Goal: Navigation & Orientation: Find specific page/section

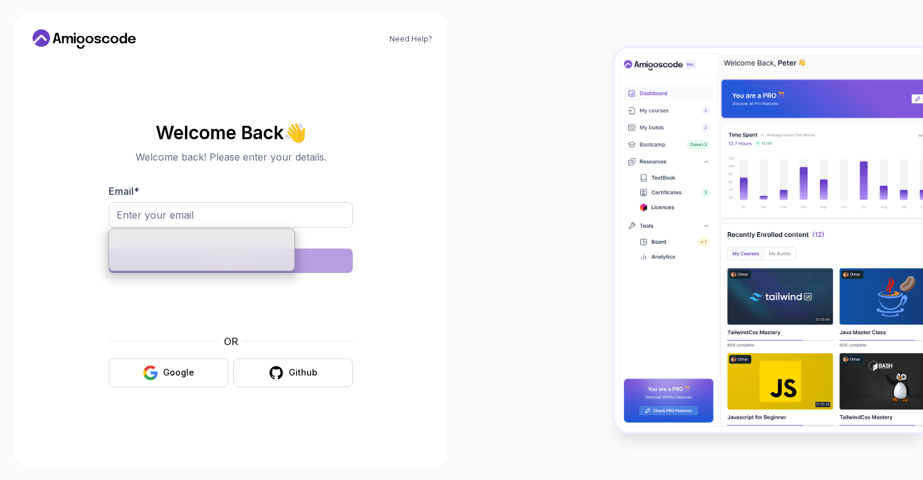
click at [283, 224] on input "Email *" at bounding box center [231, 215] width 244 height 26
click at [403, 206] on section "Welcome Back 👋 Welcome back! Please enter your details. Email * Sign in OR Goog…" at bounding box center [230, 254] width 403 height 289
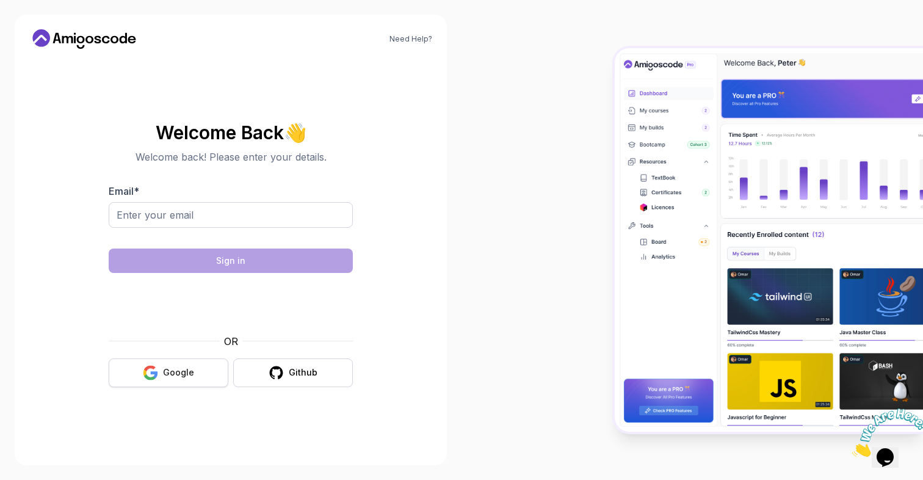
click at [179, 375] on div "Google" at bounding box center [178, 372] width 31 height 12
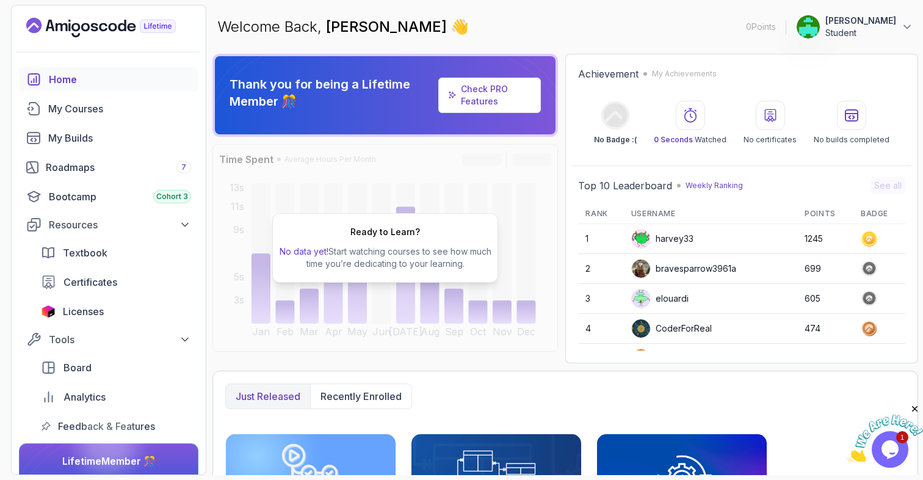
click at [489, 89] on link "Check PRO Features" at bounding box center [484, 95] width 47 height 23
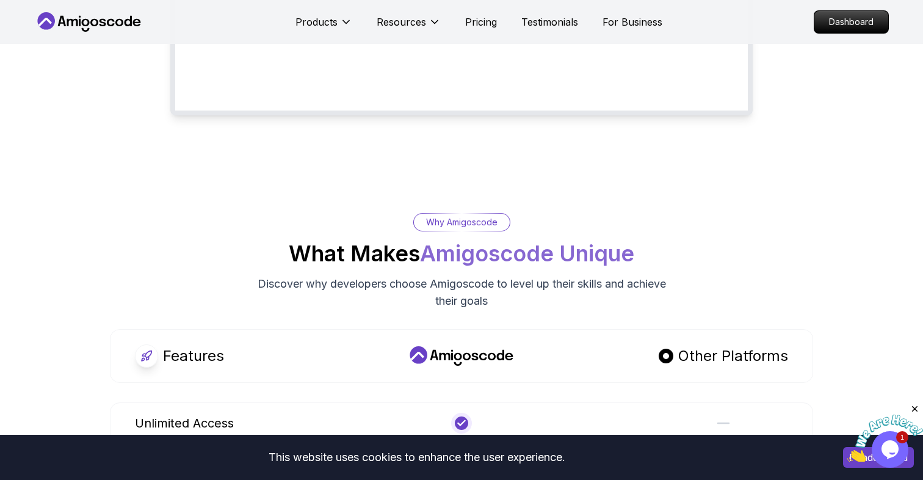
scroll to position [391, 0]
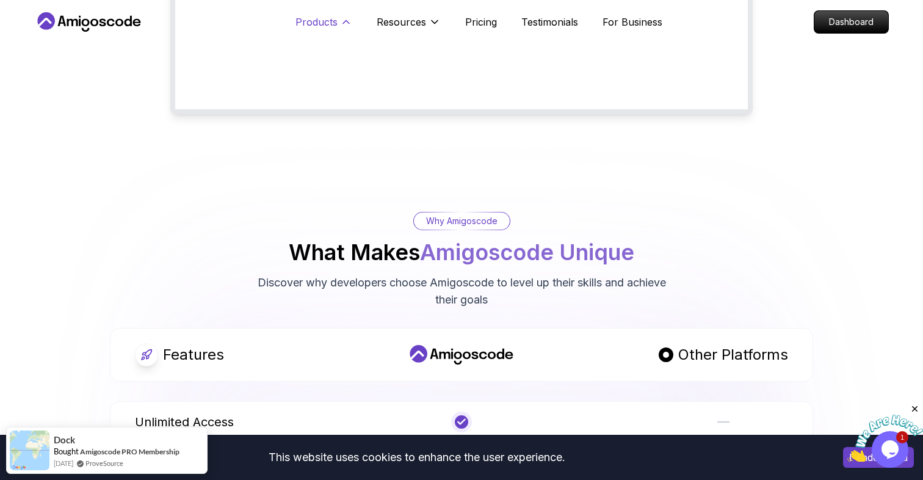
click at [345, 25] on icon at bounding box center [346, 22] width 12 height 12
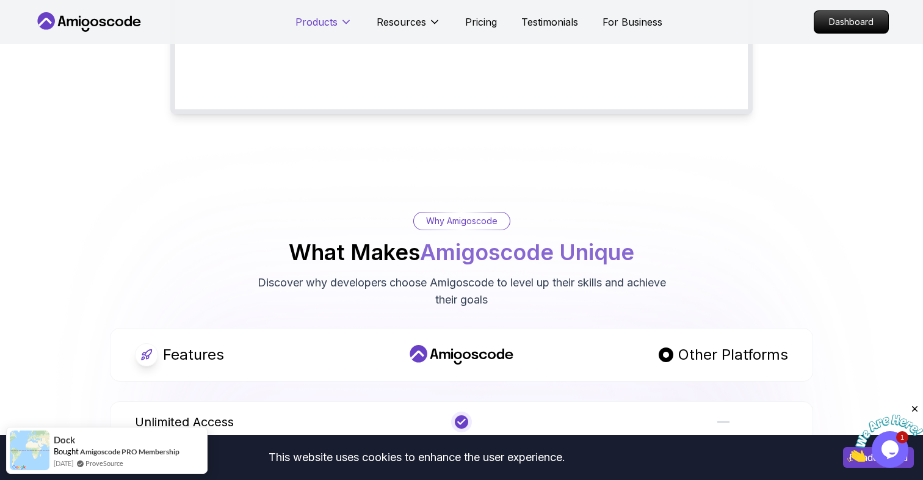
click at [345, 24] on icon at bounding box center [346, 22] width 12 height 12
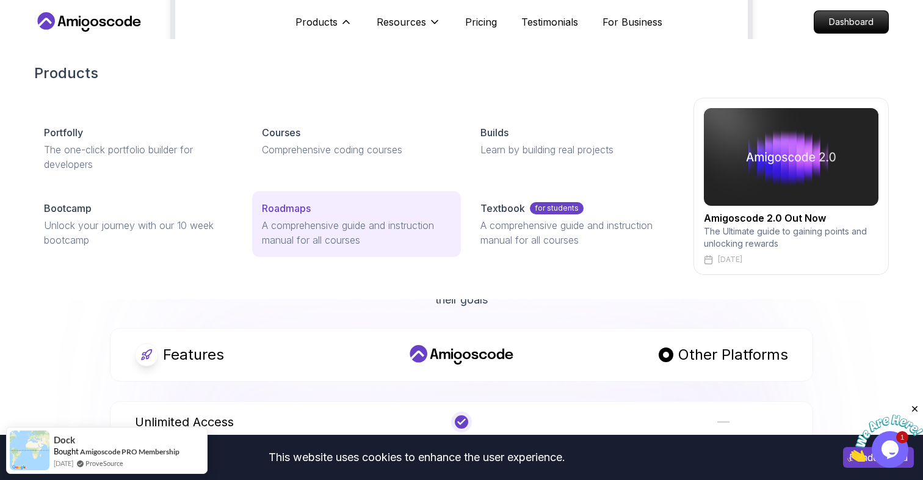
click at [305, 231] on p "A comprehensive guide and instruction manual for all courses" at bounding box center [356, 232] width 189 height 29
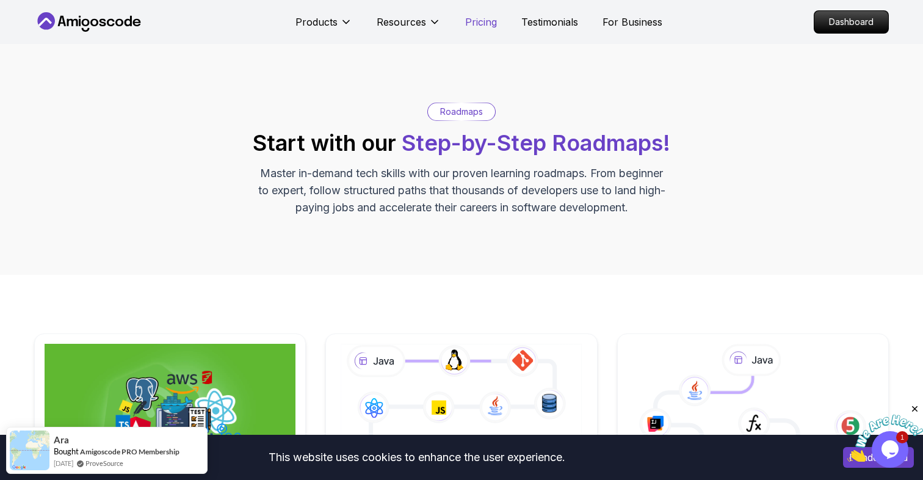
click at [496, 19] on p "Pricing" at bounding box center [481, 22] width 32 height 15
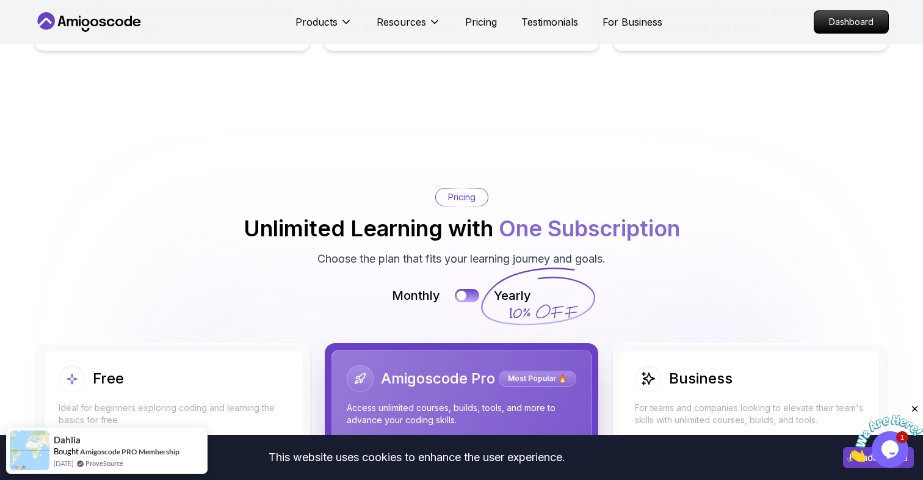
scroll to position [2563, 0]
click at [81, 10] on nav "Products Resources Pricing Testimonials For Business Dashboard" at bounding box center [461, 22] width 854 height 44
click at [88, 29] on icon at bounding box center [86, 30] width 8 height 4
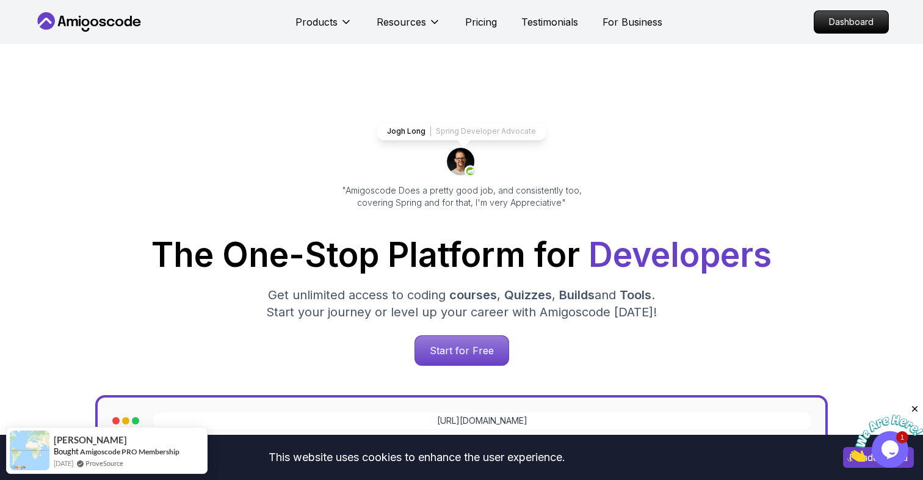
click at [856, 21] on p "Dashboard" at bounding box center [851, 22] width 70 height 21
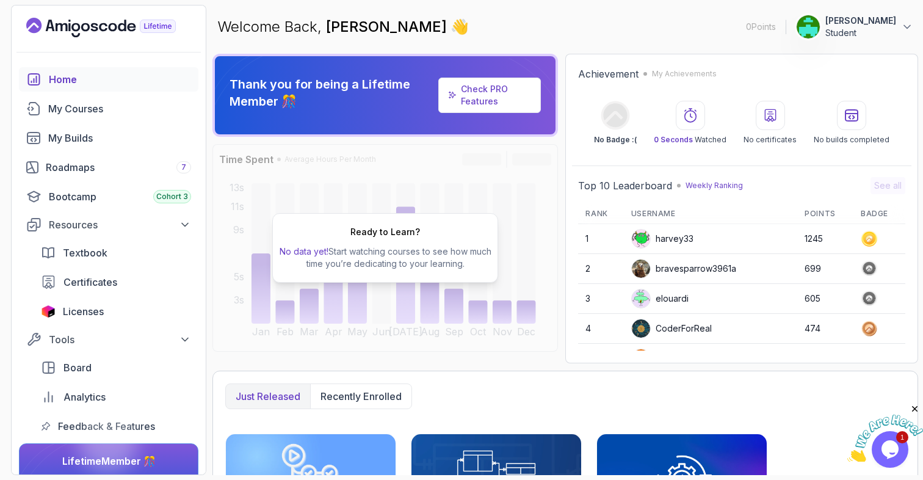
click at [882, 29] on p "Student" at bounding box center [860, 33] width 71 height 12
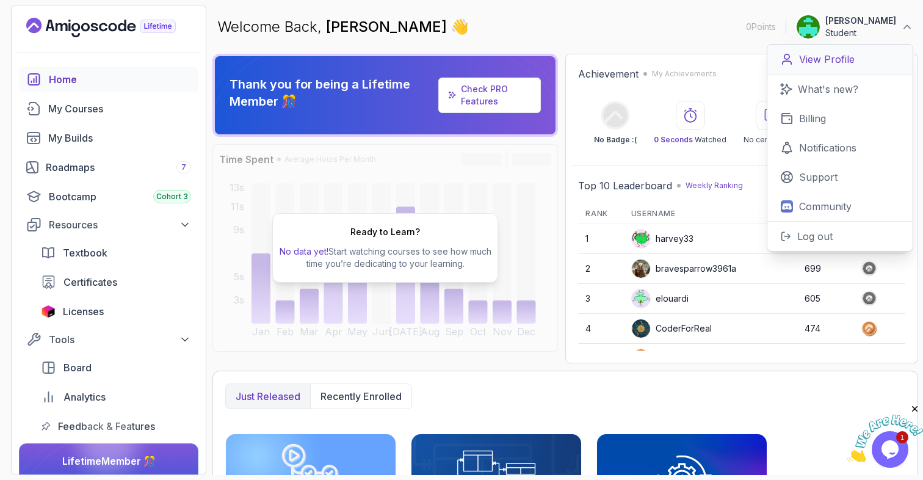
click at [857, 59] on link "View Profile" at bounding box center [839, 60] width 145 height 30
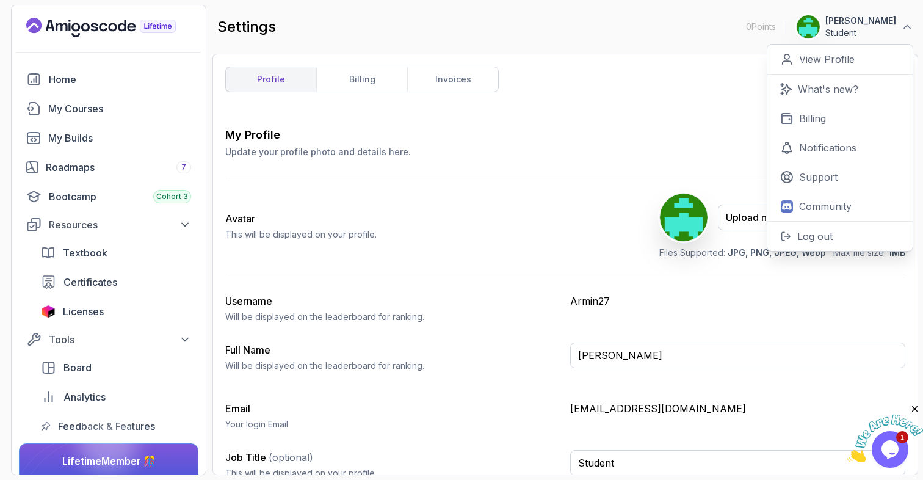
click at [554, 282] on div "My Profile Update your profile photo and details here. Save Avatar This will be…" at bounding box center [565, 307] width 680 height 362
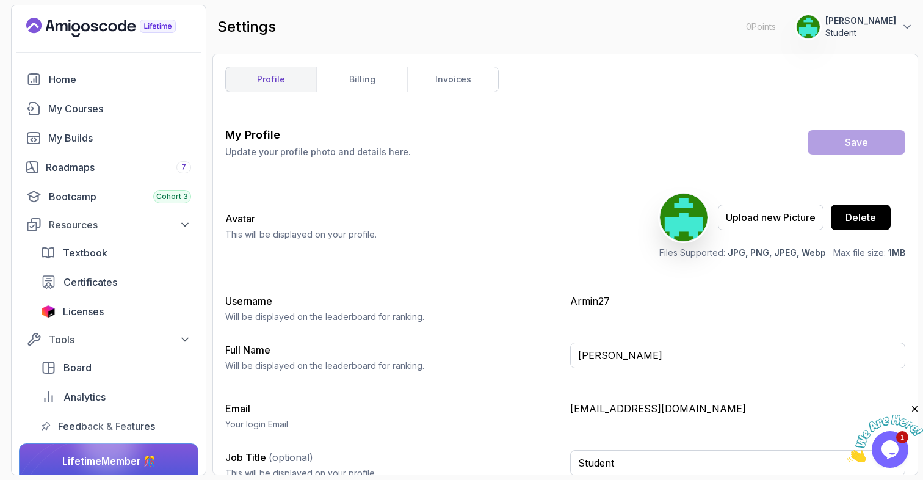
scroll to position [15, 0]
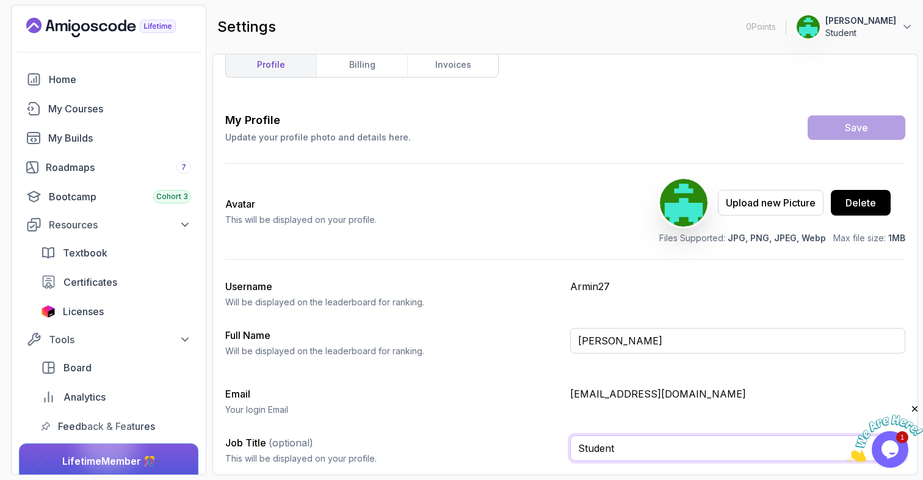
click at [632, 444] on input "Student" at bounding box center [737, 448] width 335 height 26
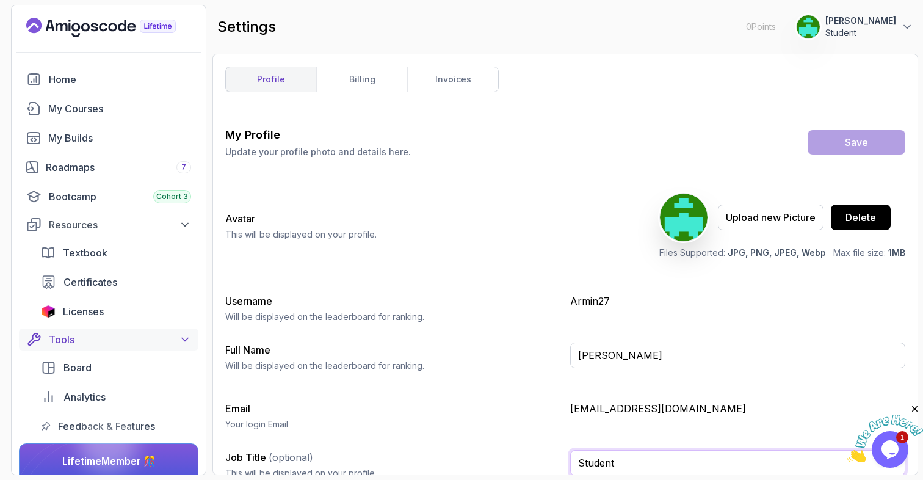
scroll to position [49, 0]
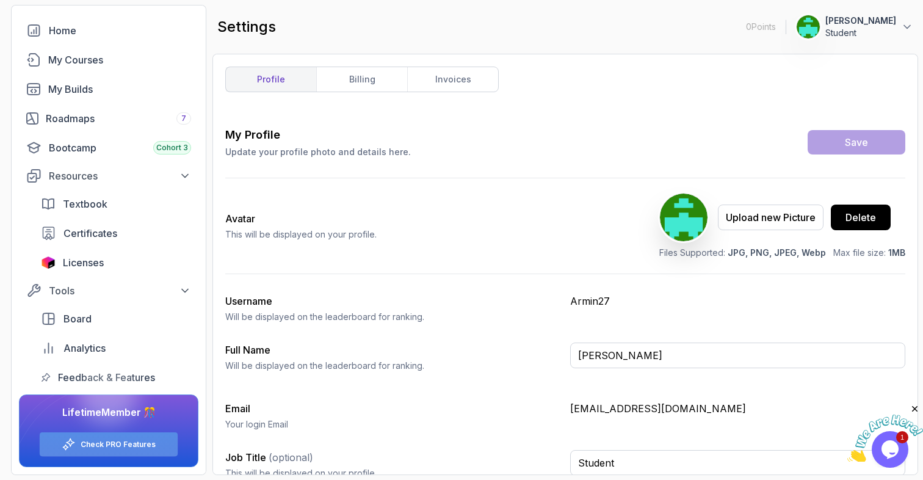
click at [155, 452] on div "Check PRO Features" at bounding box center [109, 444] width 138 height 24
click at [129, 444] on link "Check PRO Features" at bounding box center [118, 444] width 75 height 10
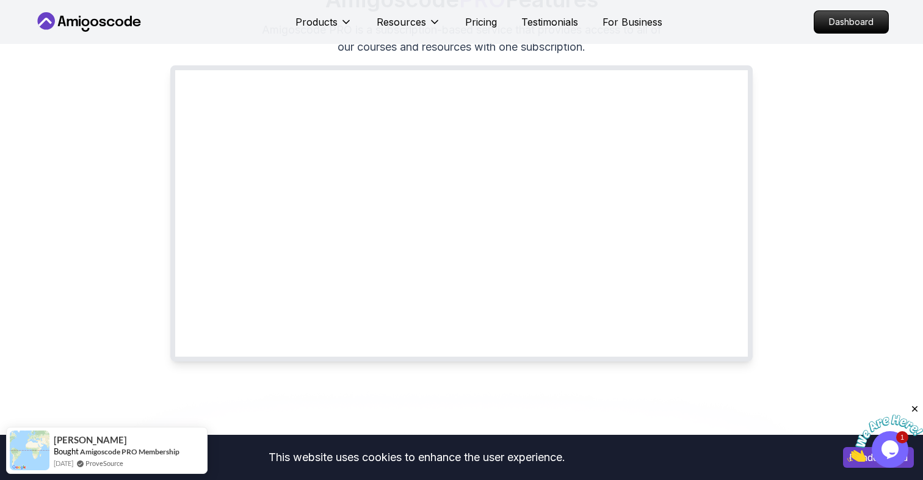
scroll to position [146, 0]
click at [854, 27] on p "Dashboard" at bounding box center [851, 22] width 70 height 21
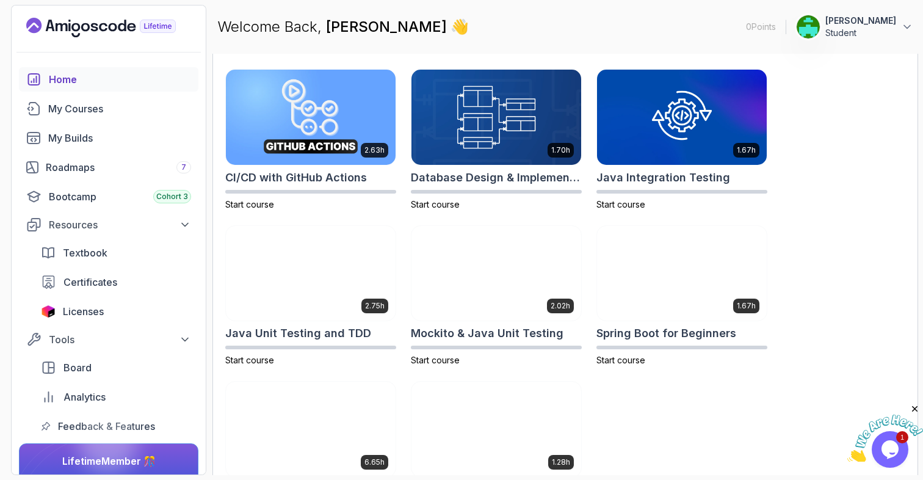
scroll to position [359, 0]
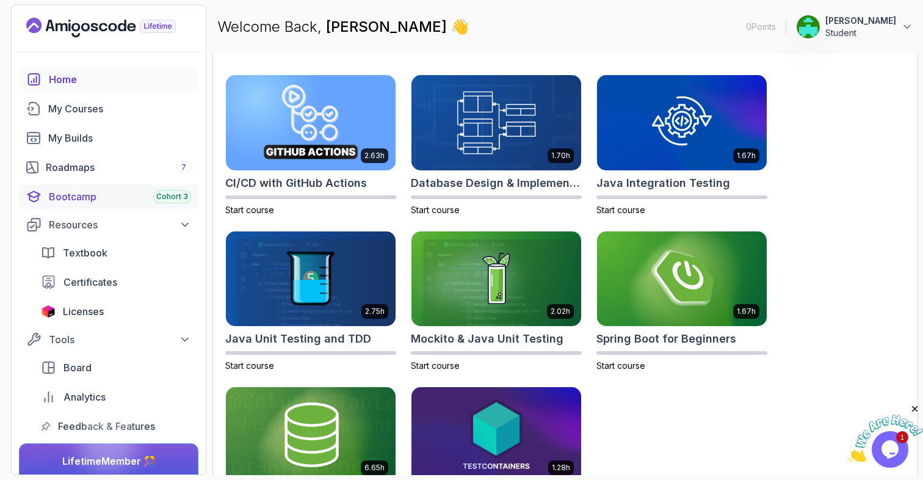
click at [108, 192] on div "Bootcamp Cohort 3" at bounding box center [120, 196] width 142 height 15
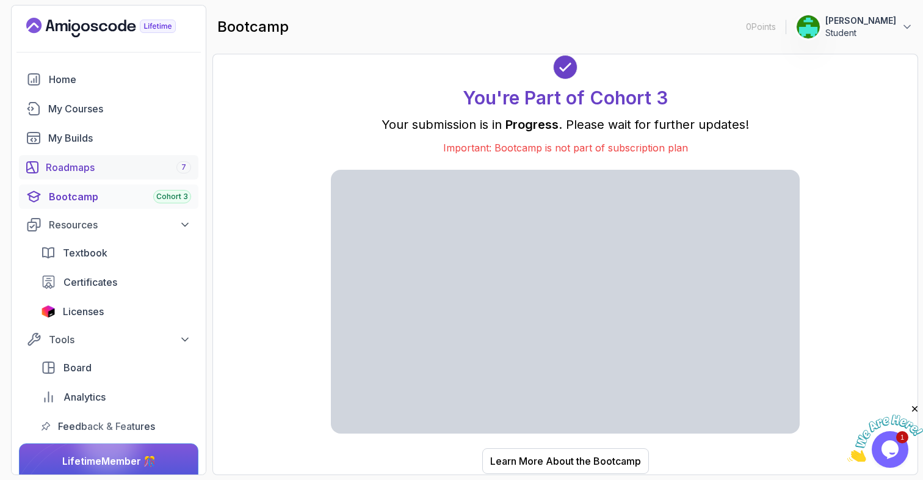
click at [131, 168] on div "Roadmaps 7" at bounding box center [118, 167] width 145 height 15
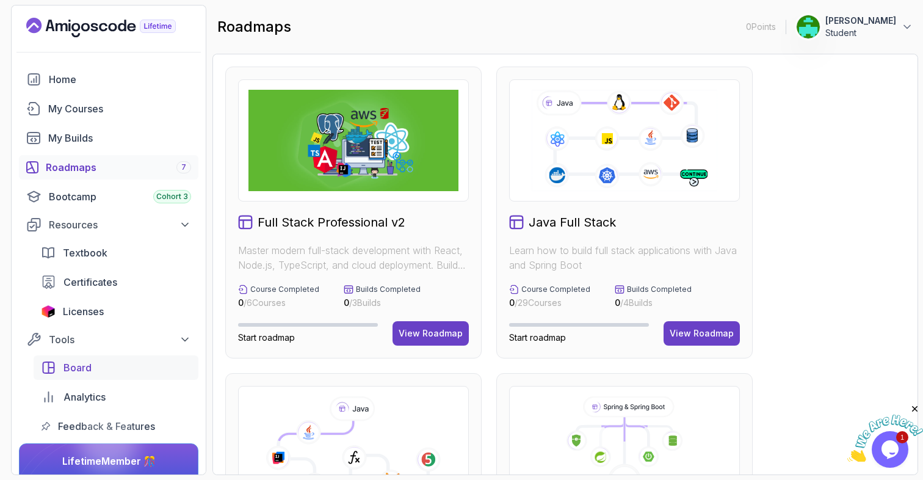
scroll to position [48, 0]
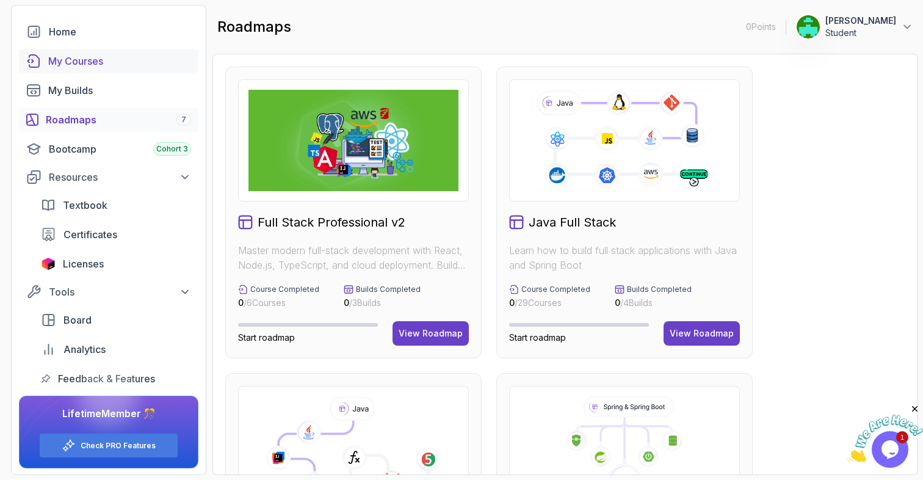
click at [106, 70] on link "My Courses" at bounding box center [108, 61] width 179 height 24
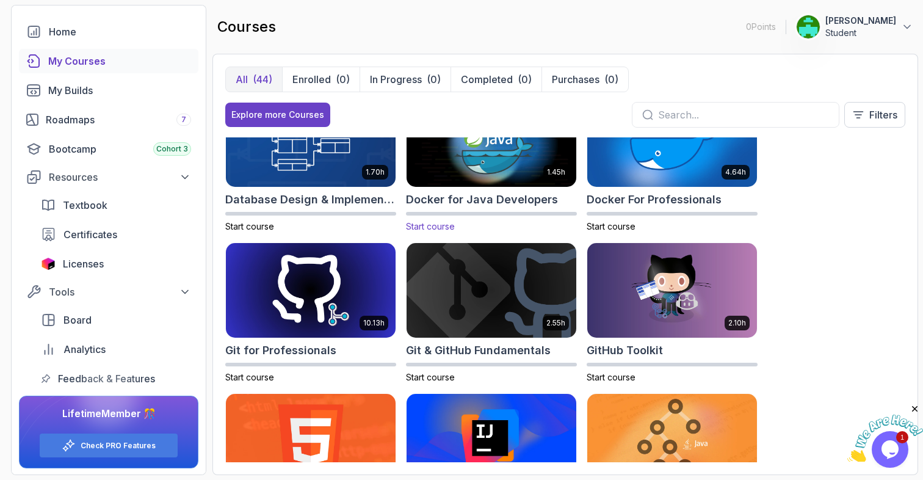
scroll to position [356, 0]
